Goal: Task Accomplishment & Management: Complete application form

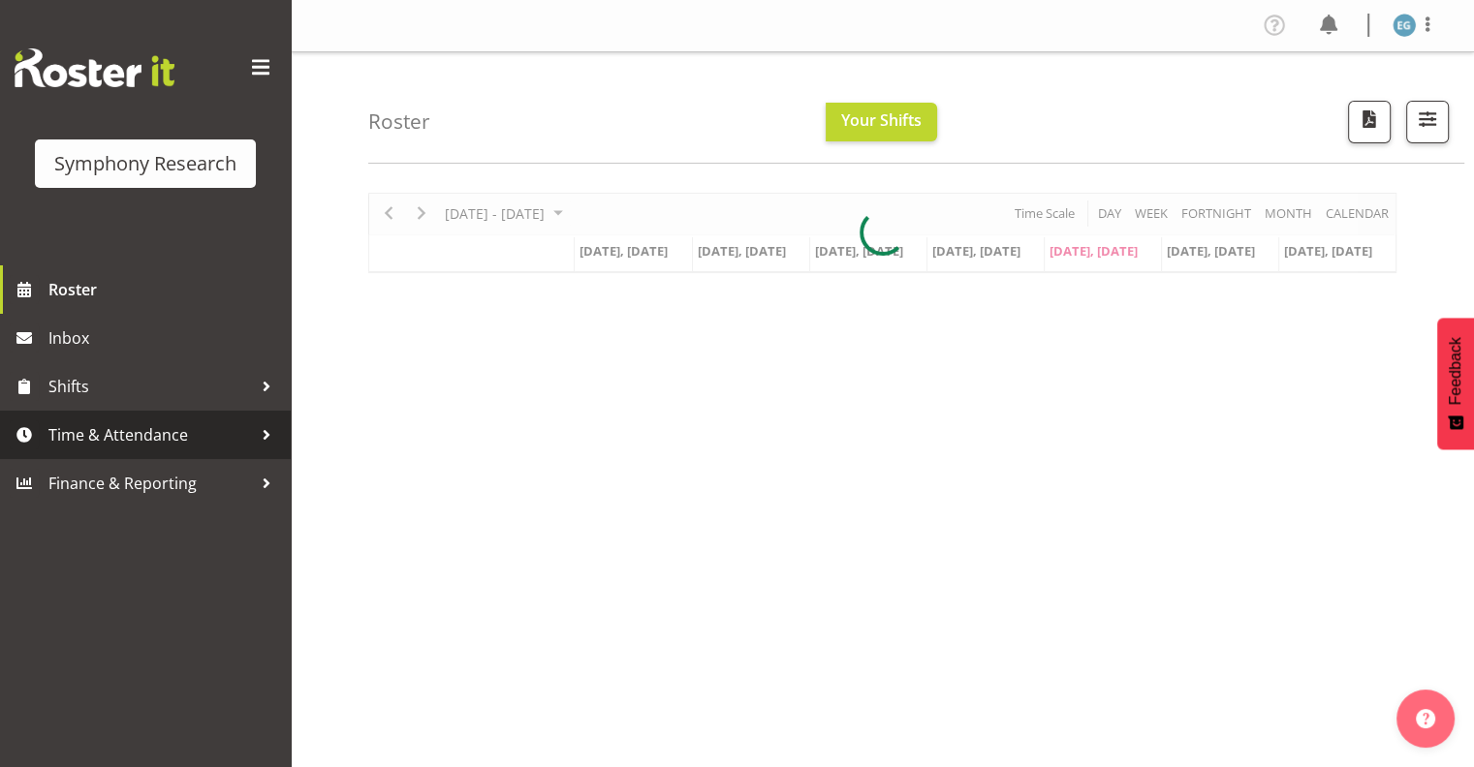
click at [127, 433] on span "Time & Attendance" at bounding box center [150, 435] width 204 height 29
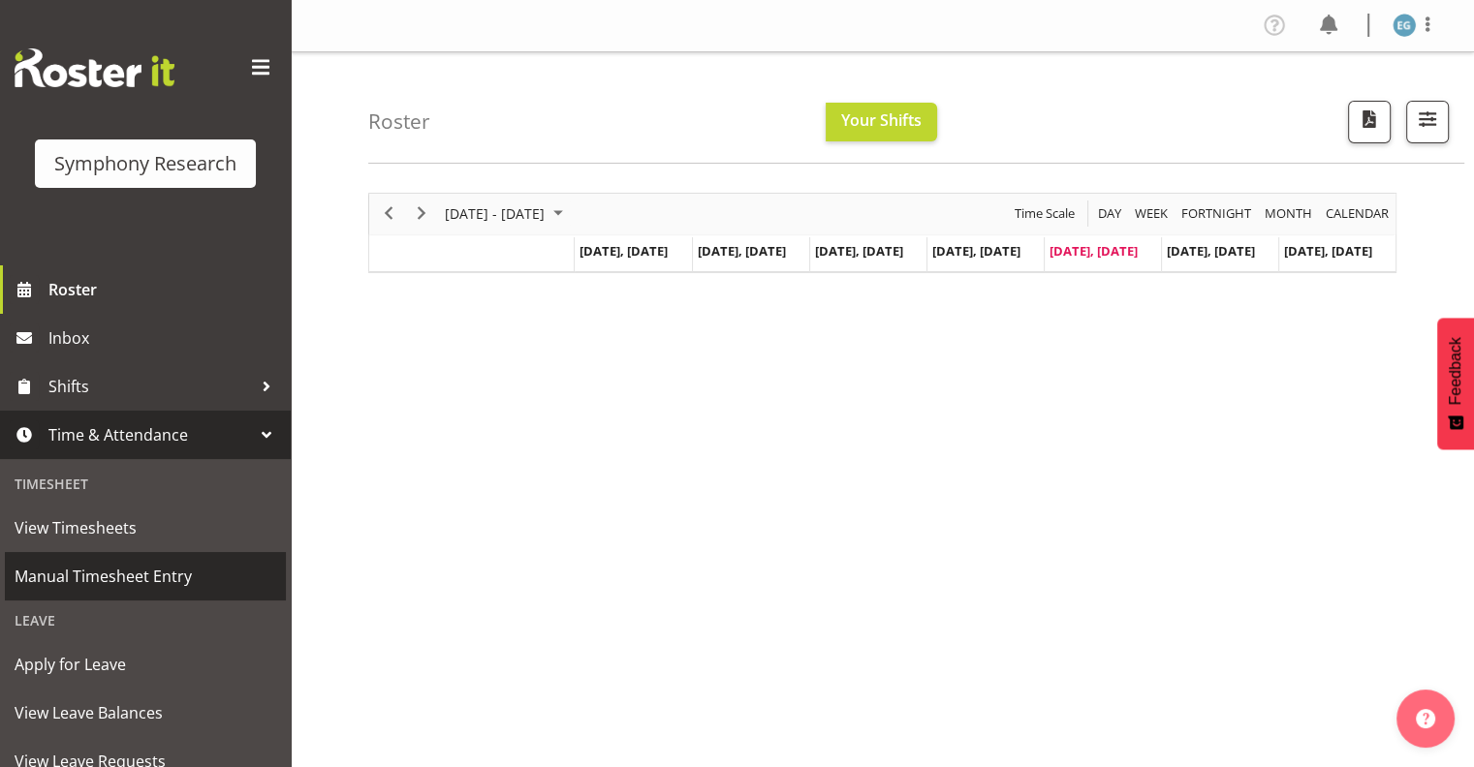
click at [174, 576] on span "Manual Timesheet Entry" at bounding box center [146, 576] width 262 height 29
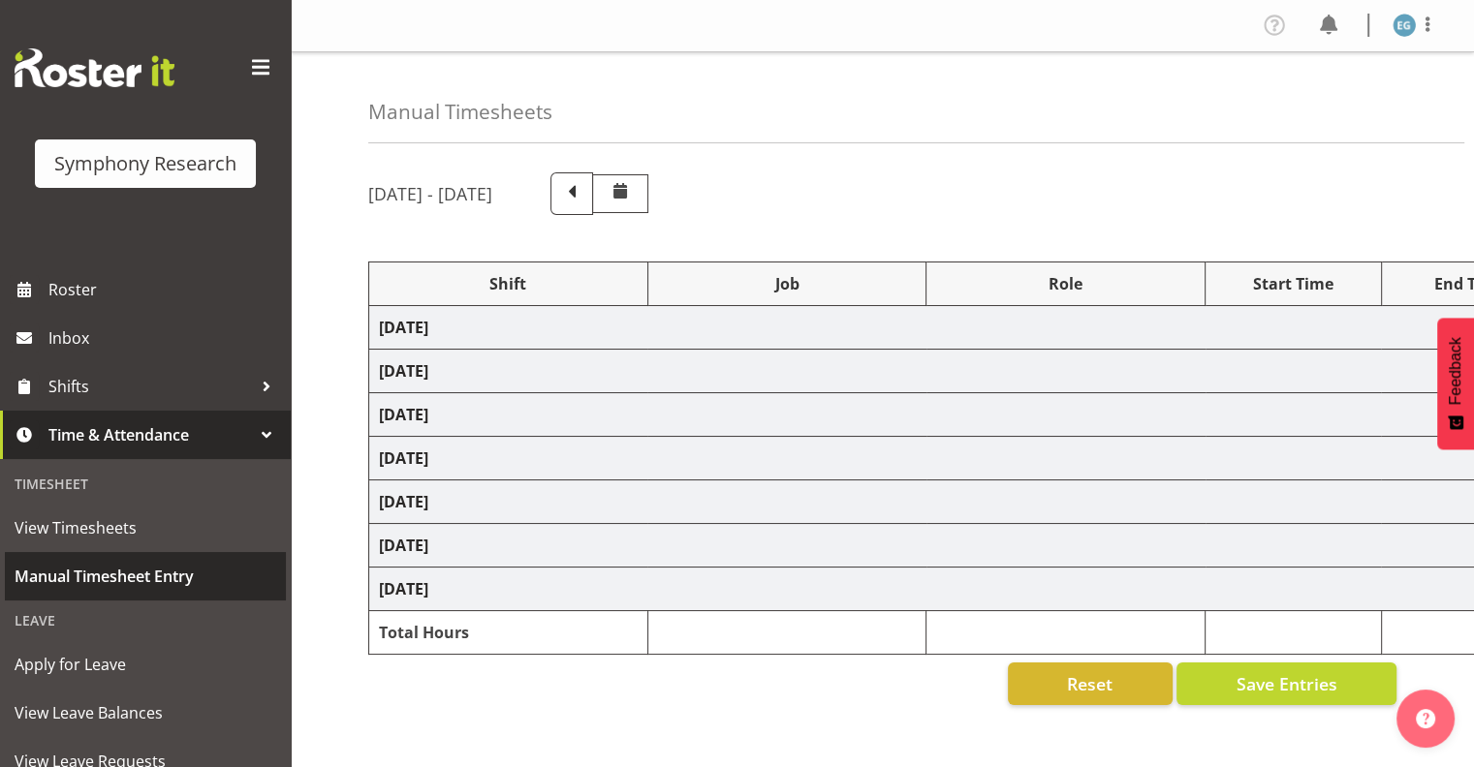
select select "26078"
select select "10587"
select select "26078"
select select "10587"
select select "48116"
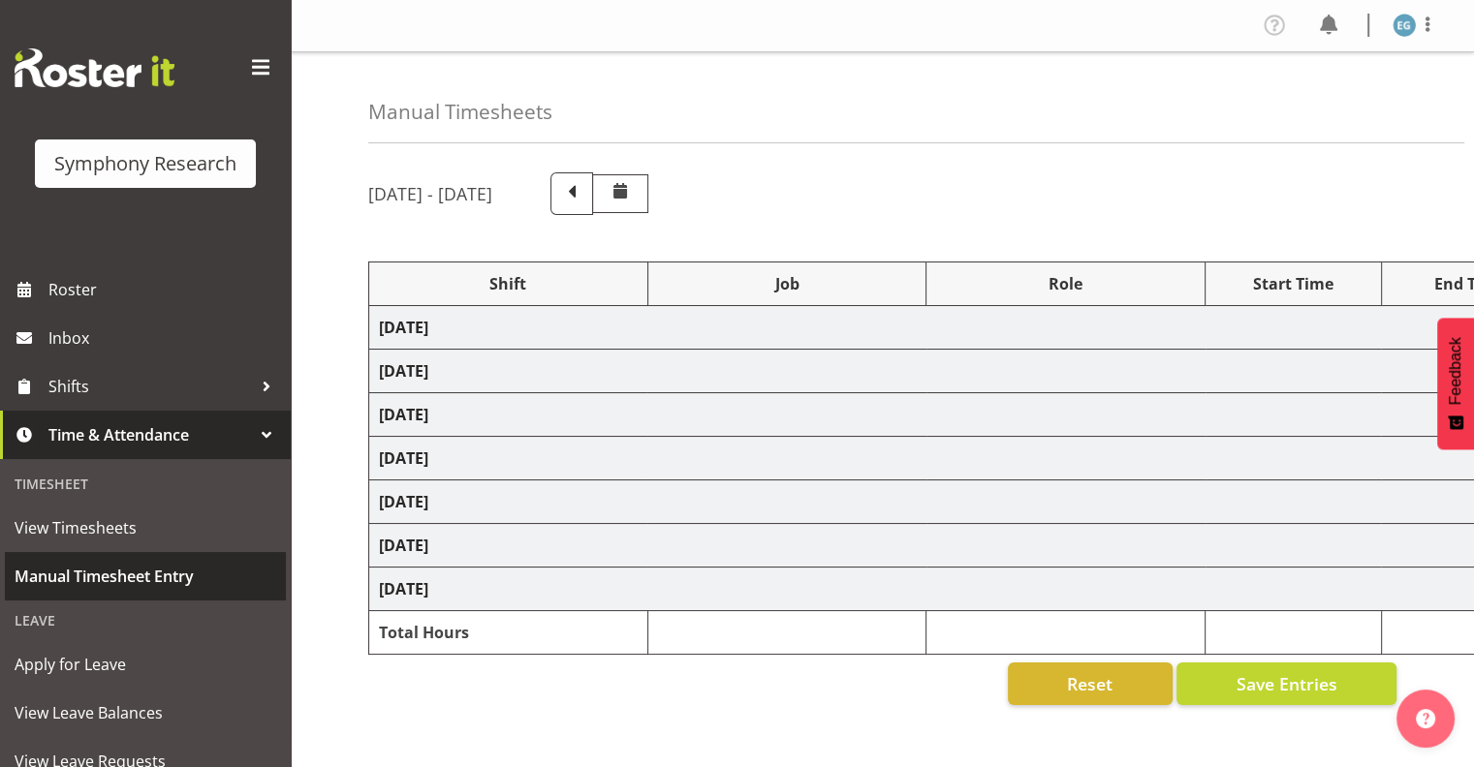
select select "10731"
select select "26078"
select select "10587"
select select "26078"
select select "10587"
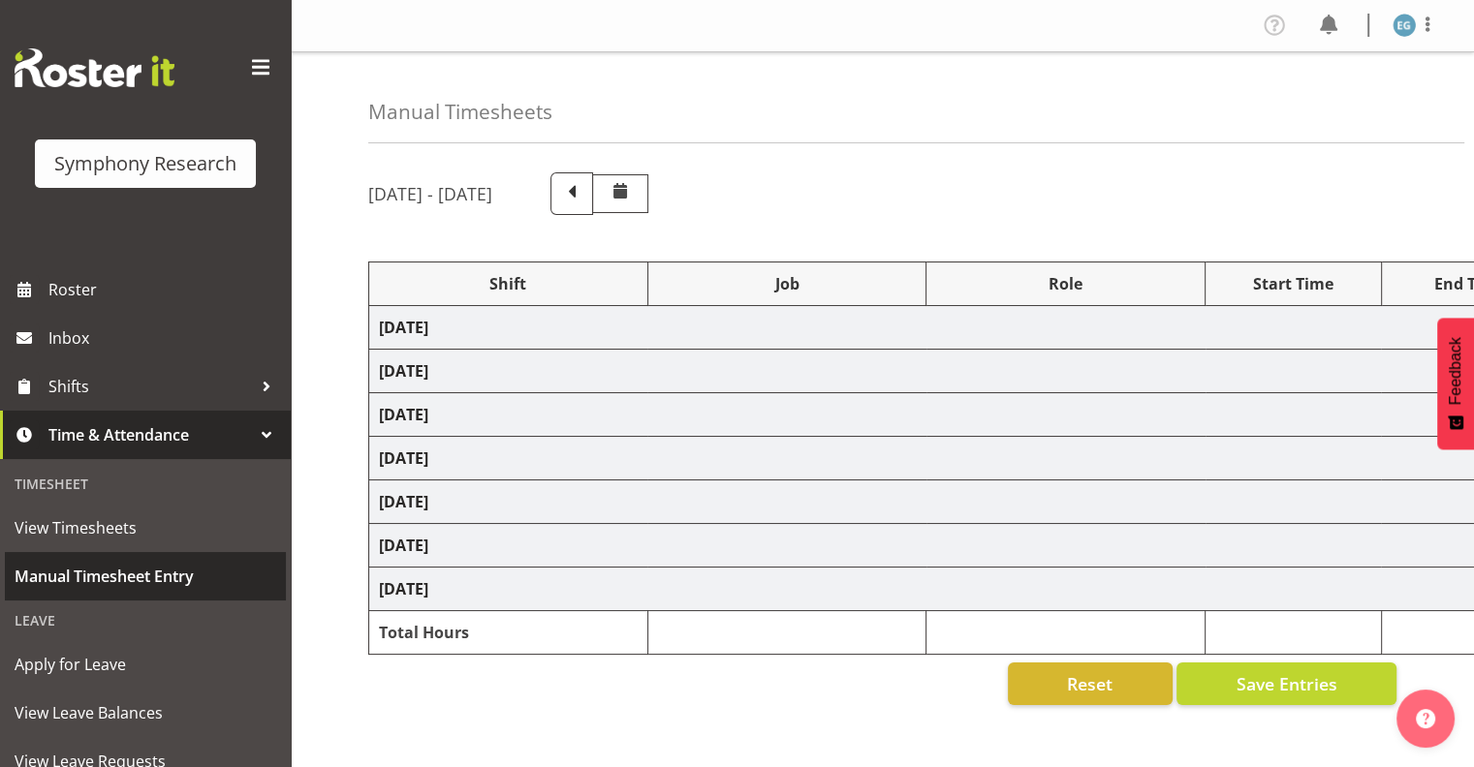
select select "48116"
select select "10731"
select select "26078"
select select "10587"
select select "26078"
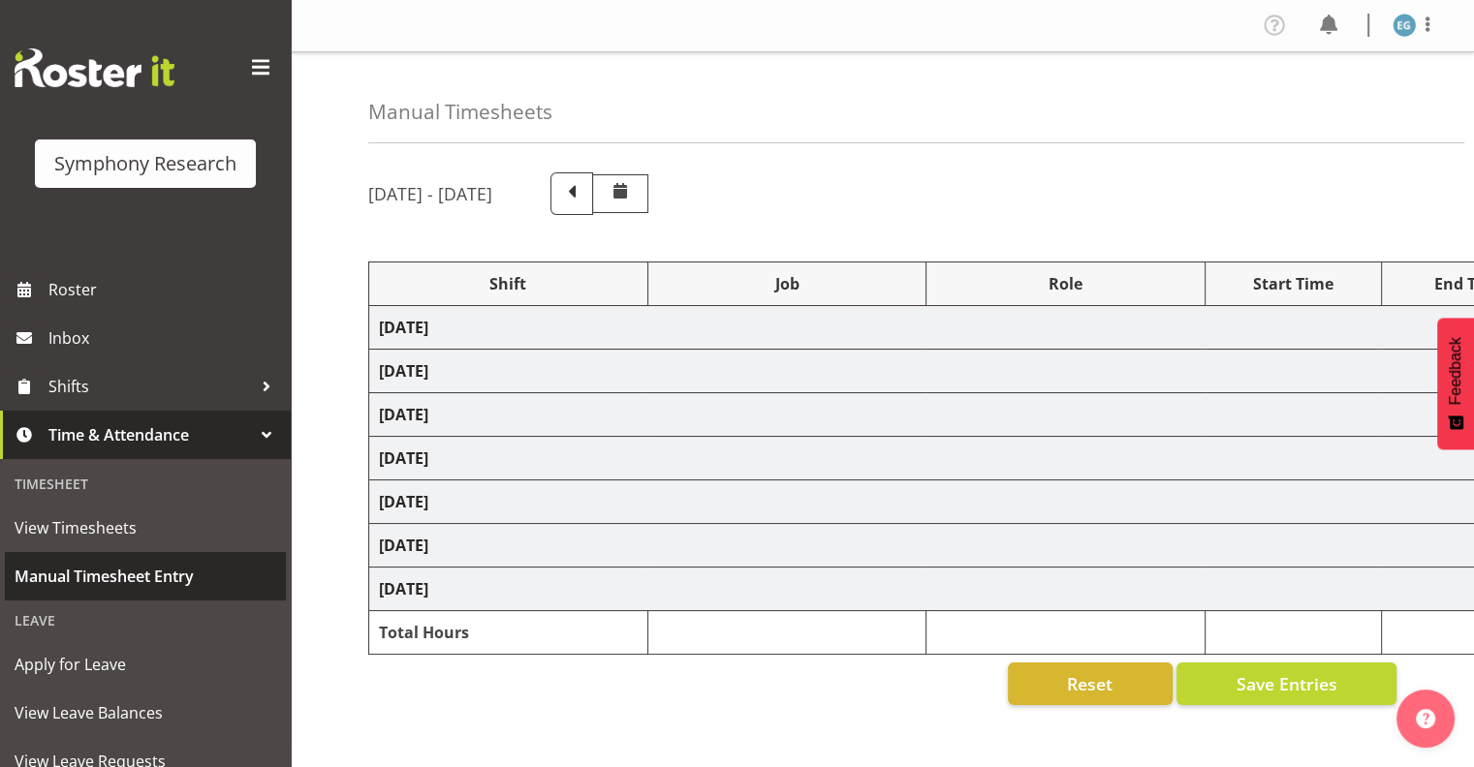
select select "10731"
select select "26078"
select select "10731"
select select "48116"
select select "10731"
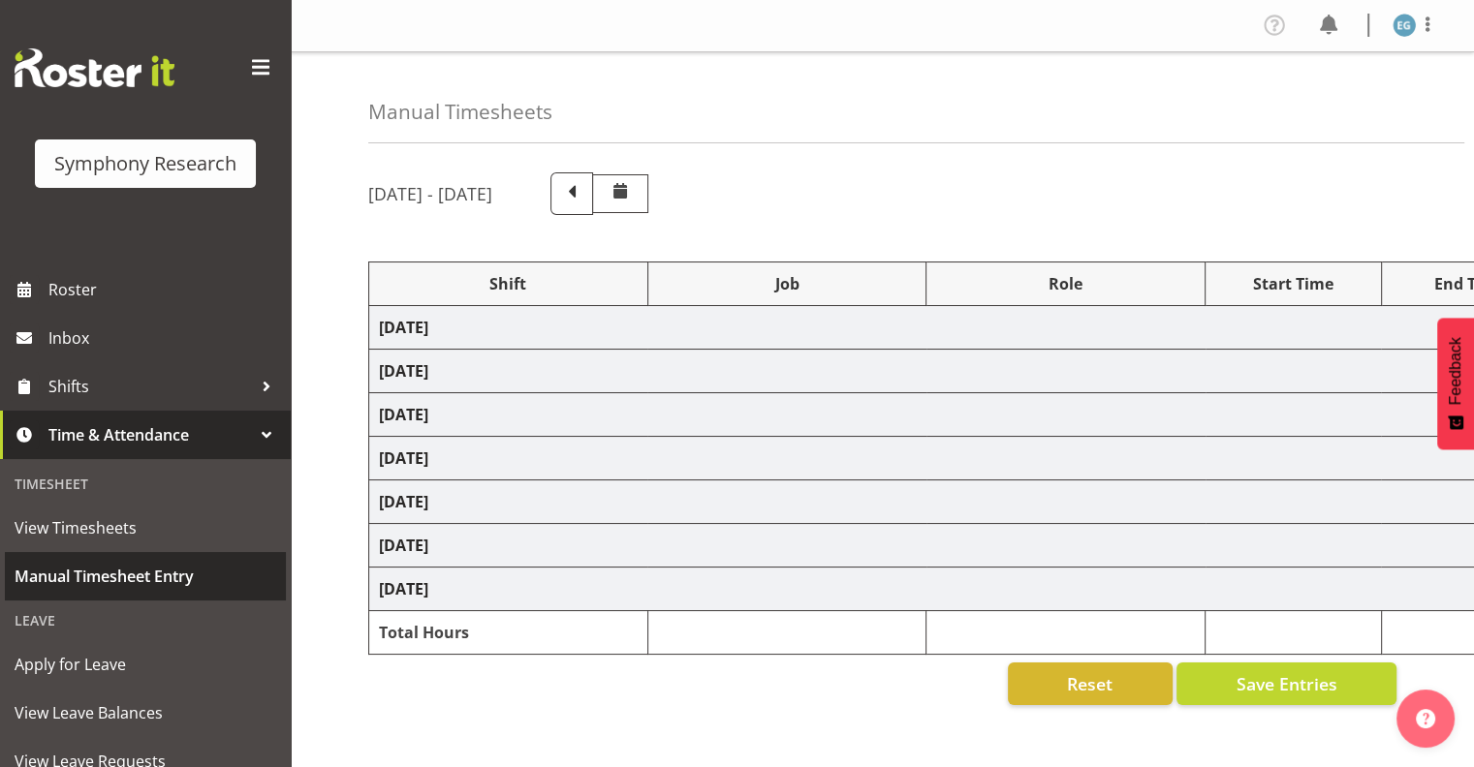
select select "48116"
select select "10731"
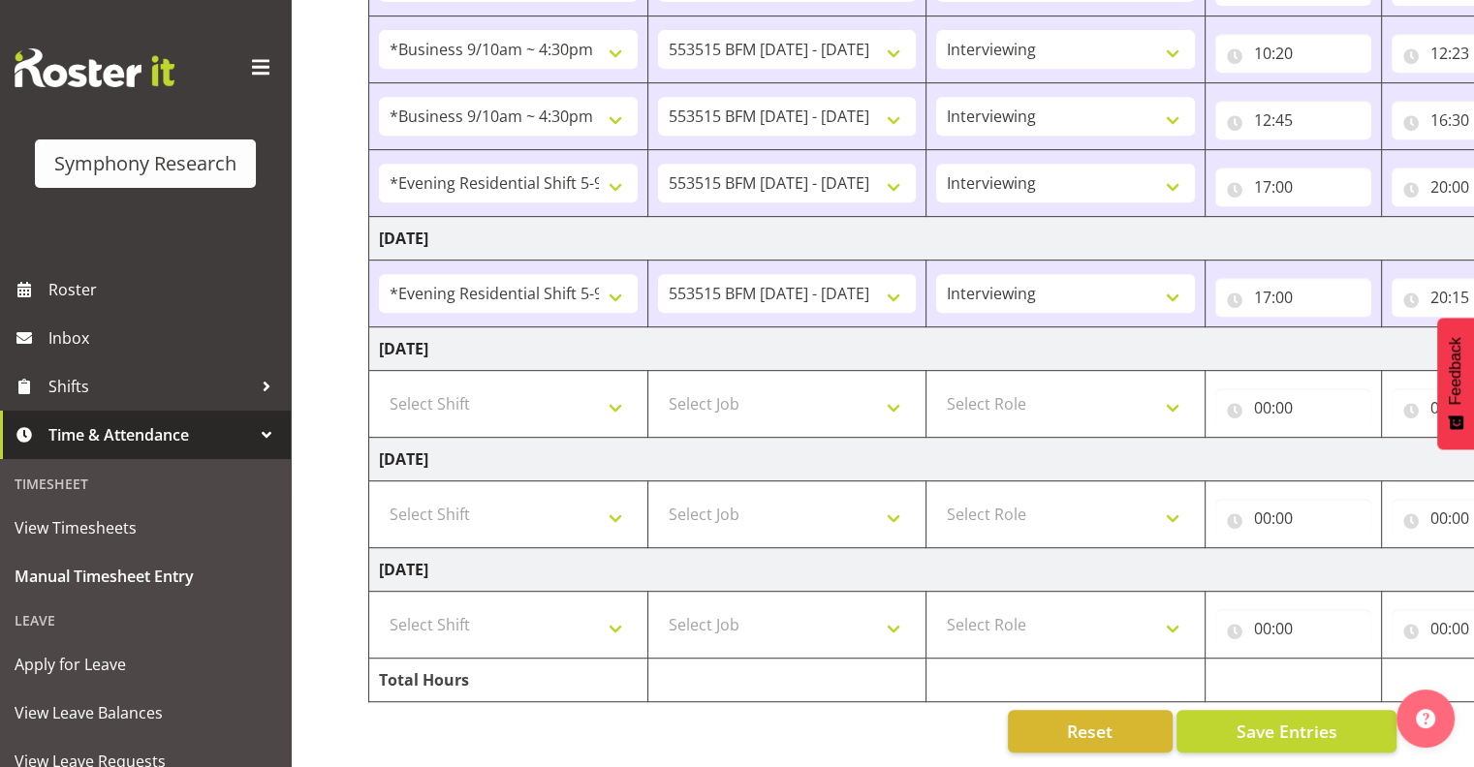
scroll to position [898, 0]
click at [611, 386] on select "Select Shift !!Weekend Residential (Roster IT Shift Label) *Business 9/10am ~ 4…" at bounding box center [508, 404] width 259 height 39
click at [605, 388] on select "Select Shift !!Weekend Residential (Roster IT Shift Label) *Business 9/10am ~ 4…" at bounding box center [508, 404] width 259 height 39
click at [612, 388] on select "Select Shift !!Weekend Residential (Roster IT Shift Label) *Business 9/10am ~ 4…" at bounding box center [508, 404] width 259 height 39
select select "26078"
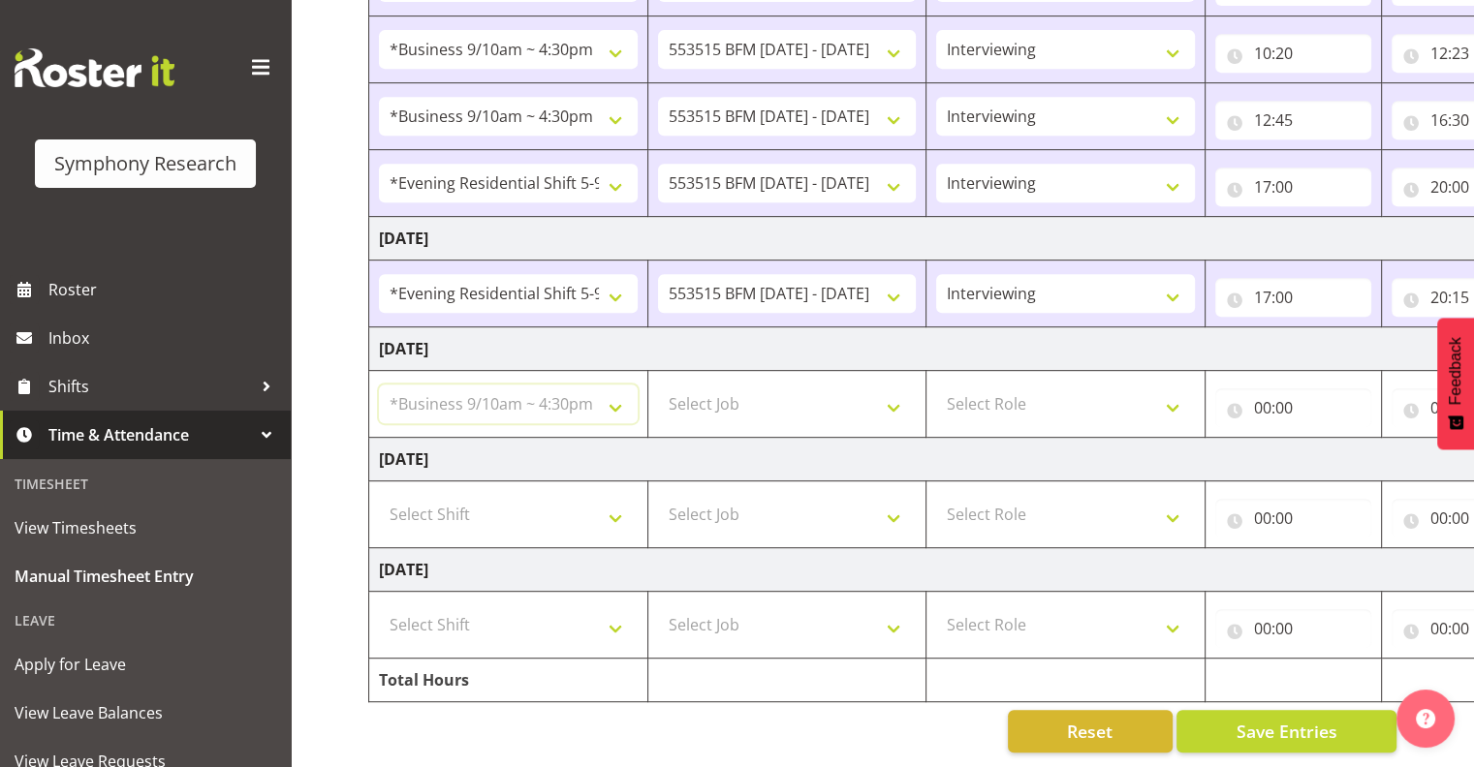
click at [379, 385] on select "Select Shift !!Weekend Residential (Roster IT Shift Label) *Business 9/10am ~ 4…" at bounding box center [508, 404] width 259 height 39
click at [892, 388] on select "Select Job 550060 IF Admin 553492 World Poll Aus Wave 2 Main 2025 553493 World …" at bounding box center [787, 404] width 259 height 39
select select "10731"
click at [658, 385] on select "Select Job 550060 IF Admin 553492 World Poll Aus Wave 2 Main 2025 553493 World …" at bounding box center [787, 404] width 259 height 39
click at [1174, 390] on select "Select Role Interviewing Briefing" at bounding box center [1065, 404] width 259 height 39
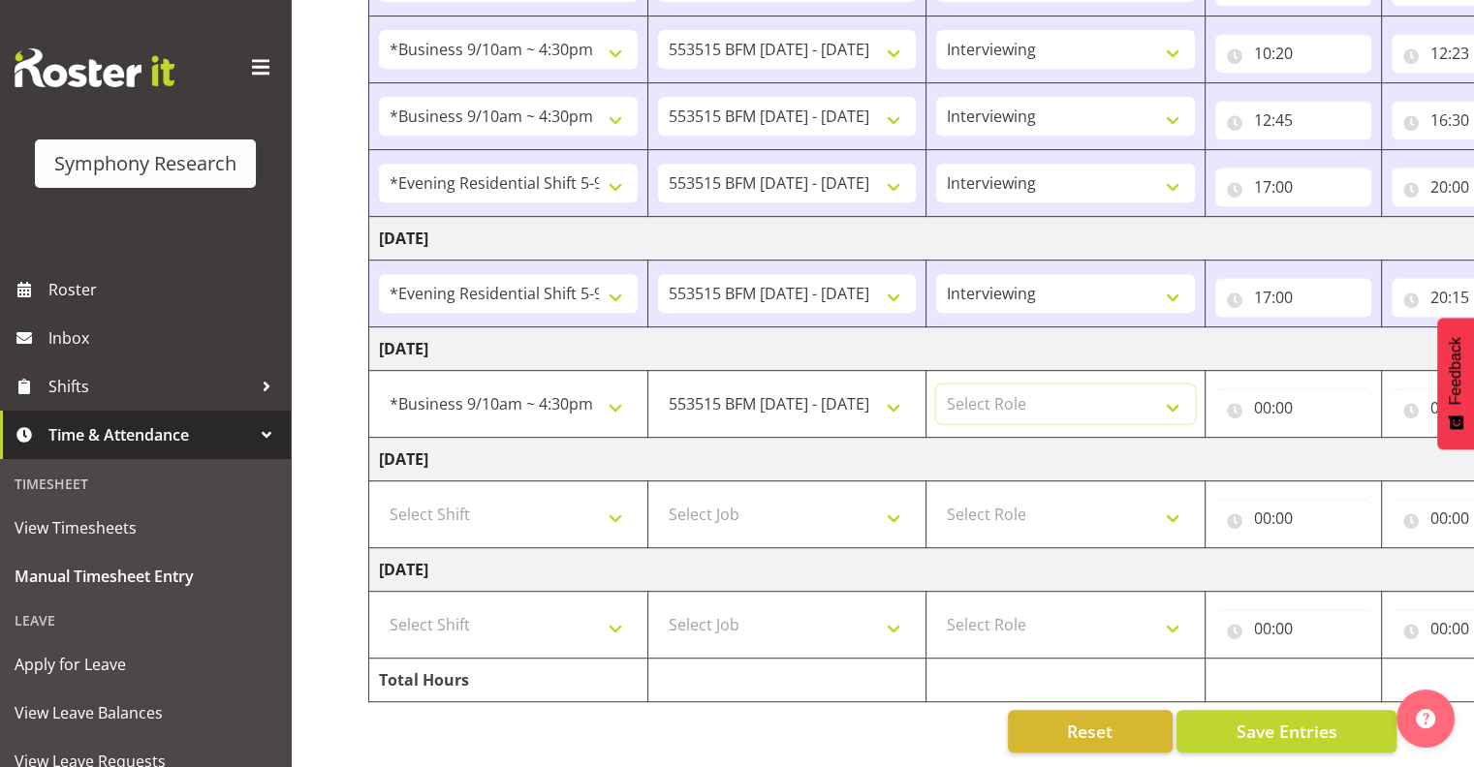
select select "47"
click at [936, 385] on select "Select Role Interviewing Briefing" at bounding box center [1065, 404] width 259 height 39
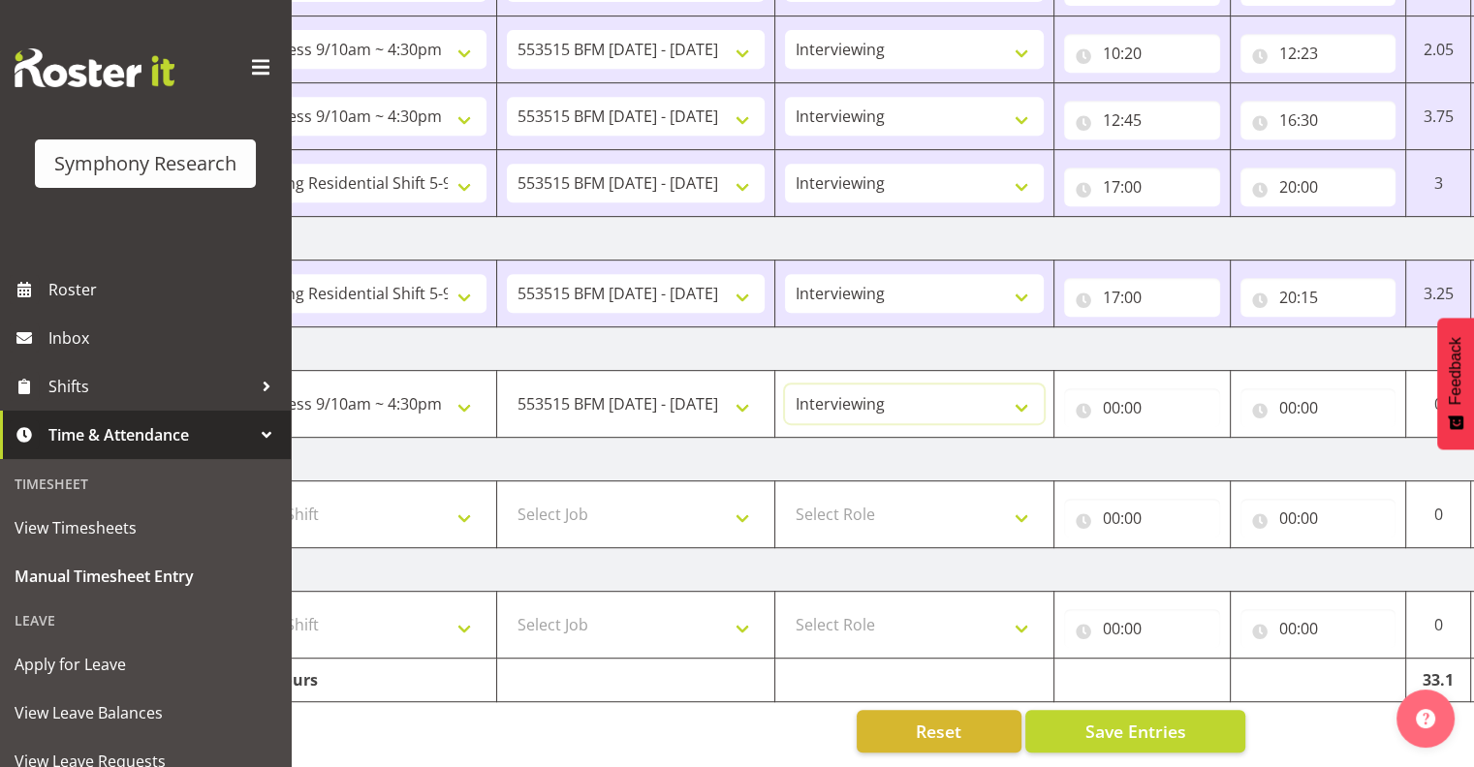
scroll to position [0, 251]
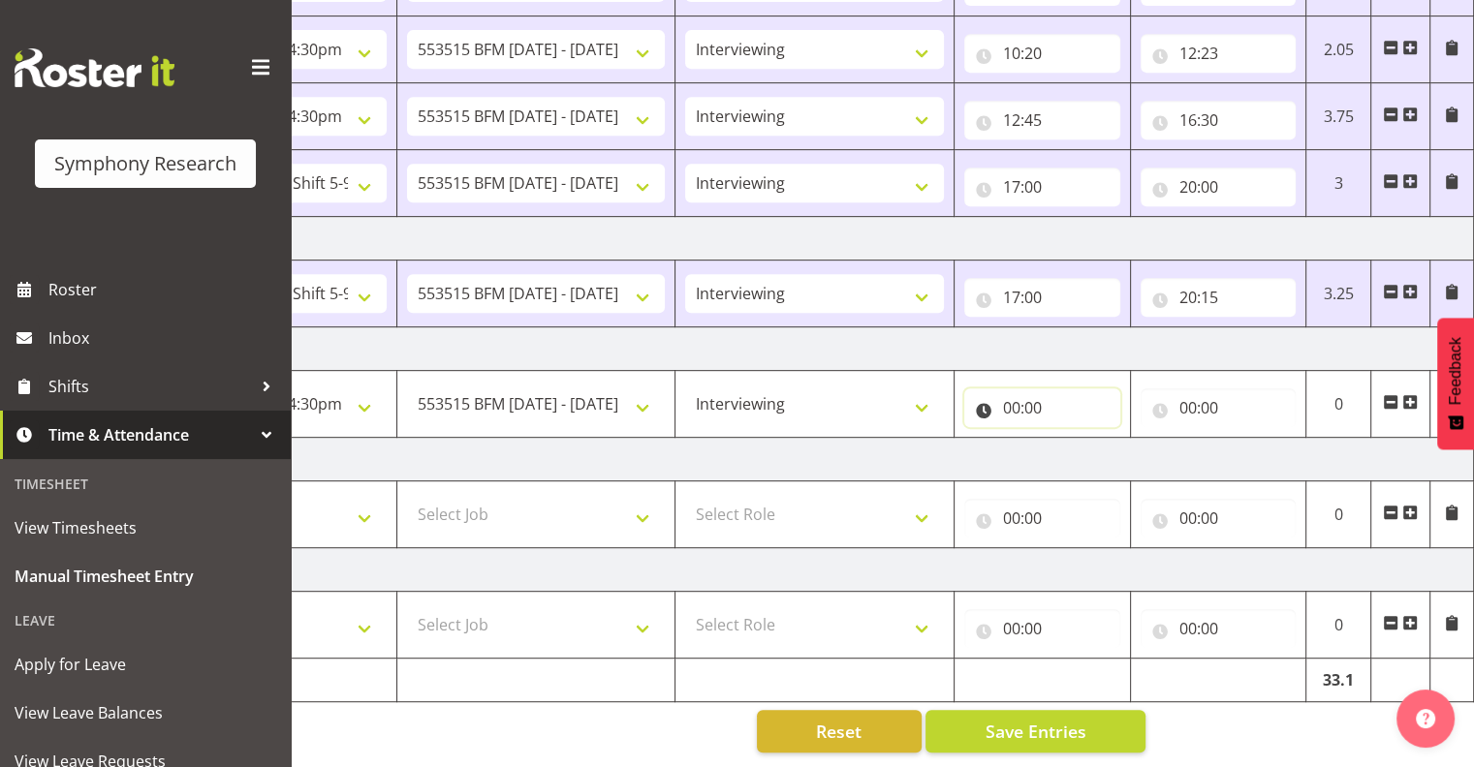
drag, startPoint x: 1027, startPoint y: 394, endPoint x: 1054, endPoint y: 389, distance: 27.7
click at [1027, 394] on input "00:00" at bounding box center [1042, 408] width 156 height 39
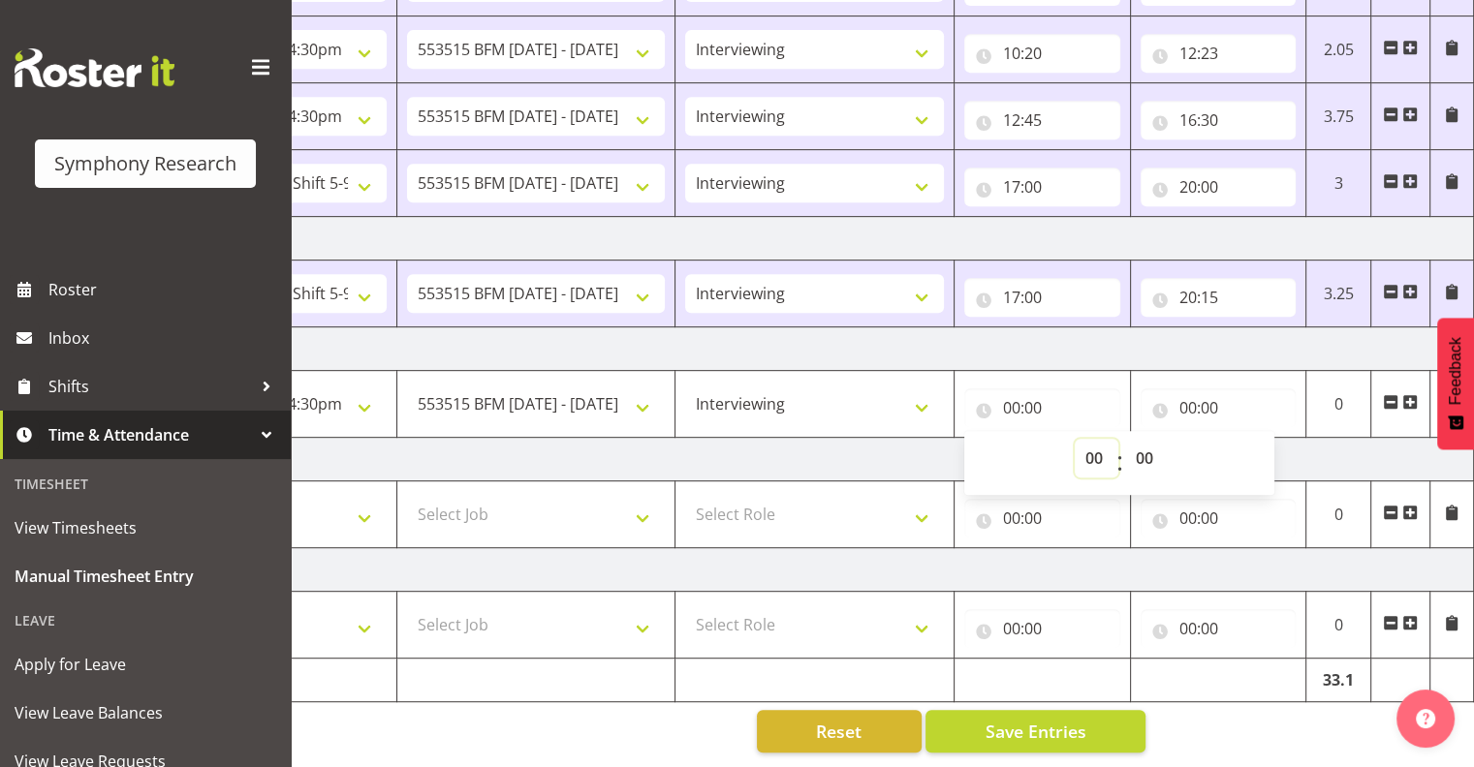
click at [1090, 439] on select "00 01 02 03 04 05 06 07 08 09 10 11 12 13 14 15 16 17 18 19 20 21 22 23" at bounding box center [1097, 458] width 44 height 39
select select "10"
click at [1075, 439] on select "00 01 02 03 04 05 06 07 08 09 10 11 12 13 14 15 16 17 18 19 20 21 22 23" at bounding box center [1097, 458] width 44 height 39
type input "10:00"
click at [1201, 392] on input "00:00" at bounding box center [1219, 408] width 156 height 39
